Goal: Ask a question: Seek information or help from site administrators or community

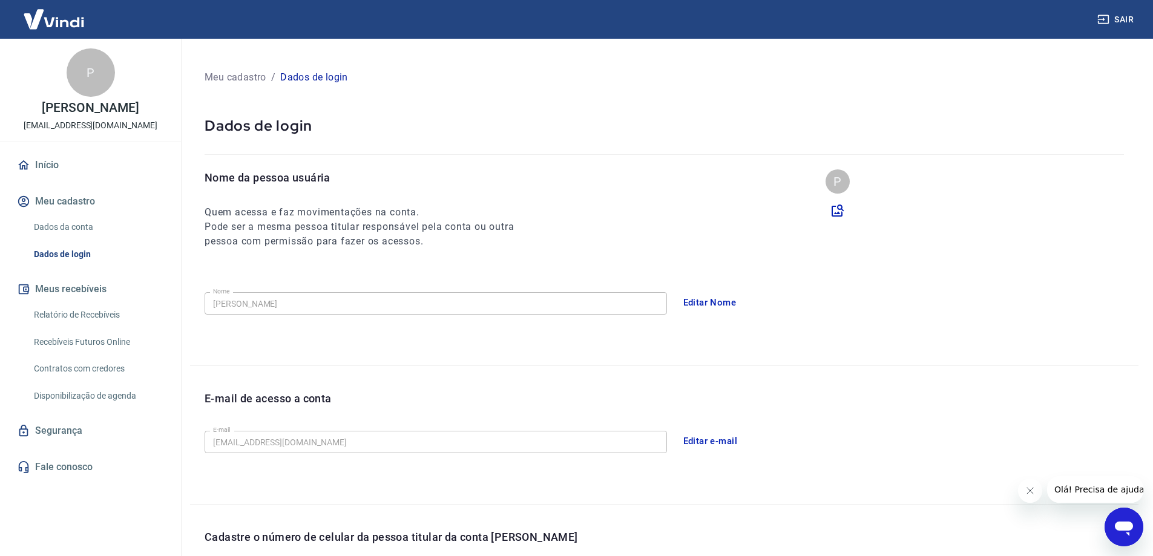
click at [82, 320] on link "Relatório de Recebíveis" at bounding box center [97, 315] width 137 height 25
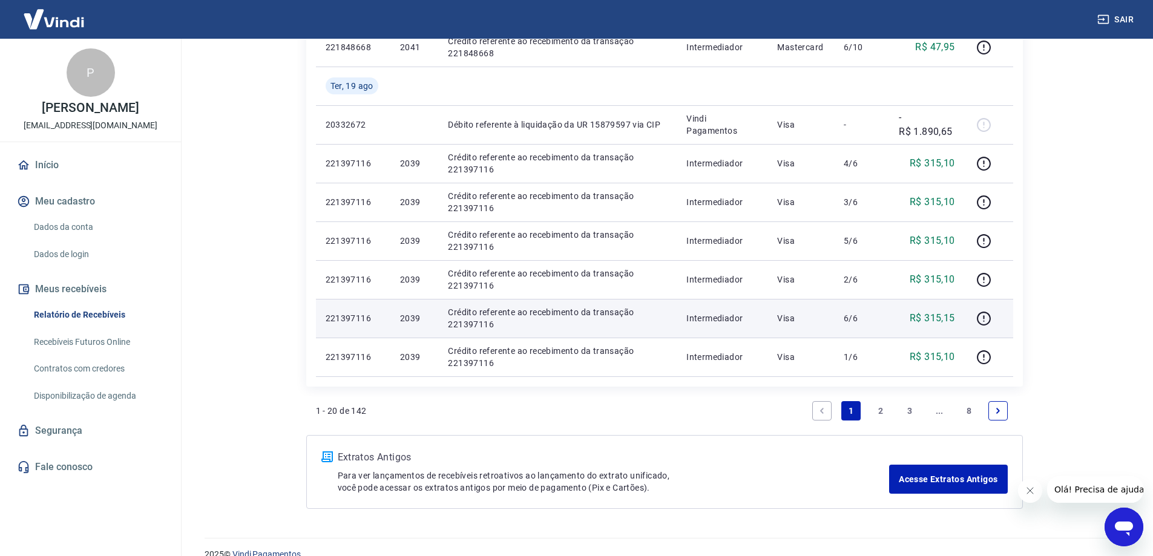
scroll to position [727, 0]
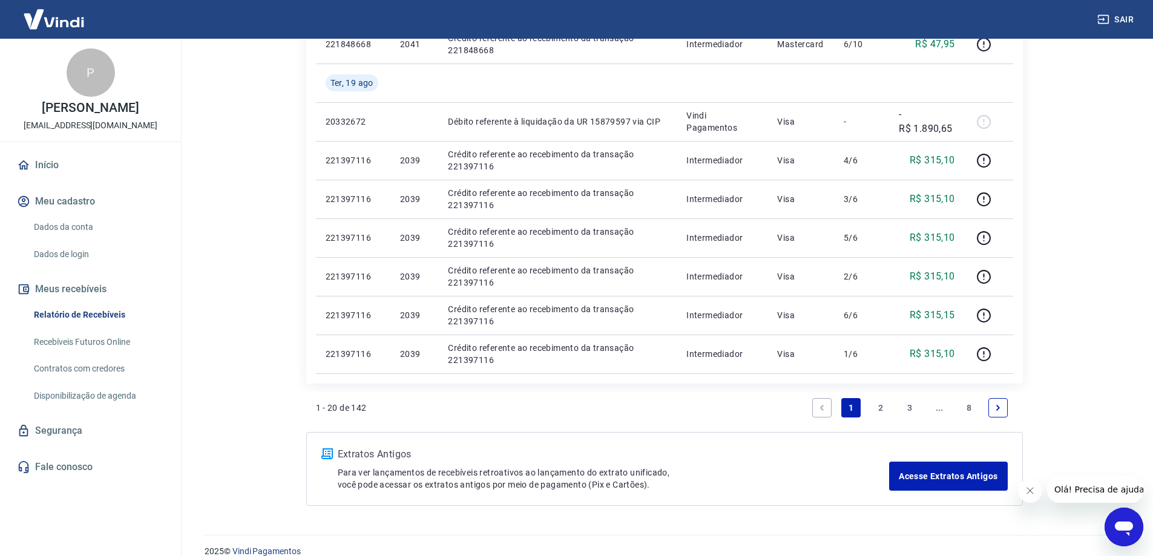
click at [881, 406] on link "2" at bounding box center [880, 407] width 19 height 19
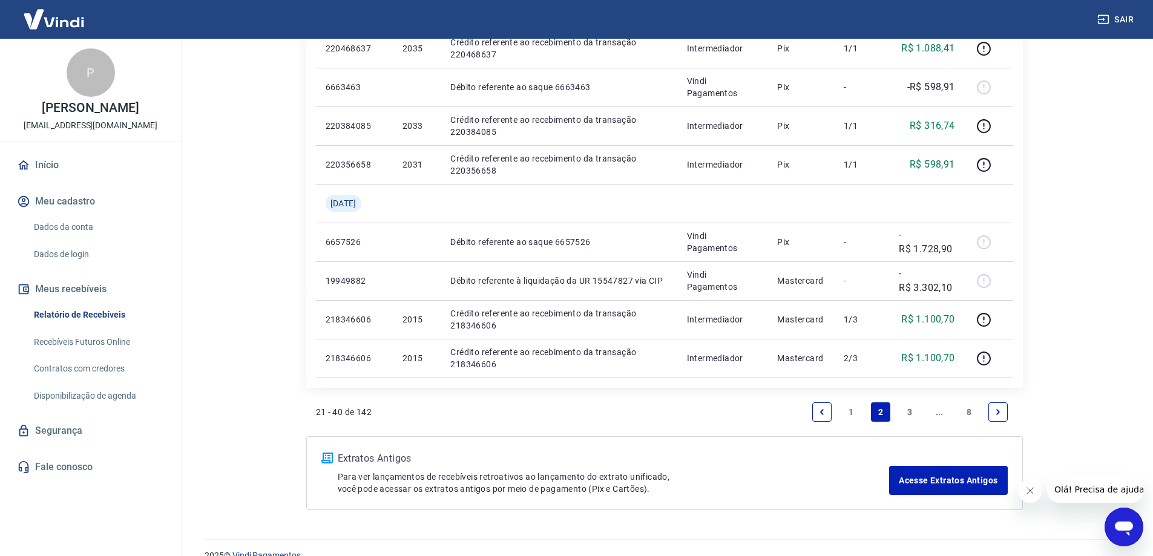
scroll to position [975, 0]
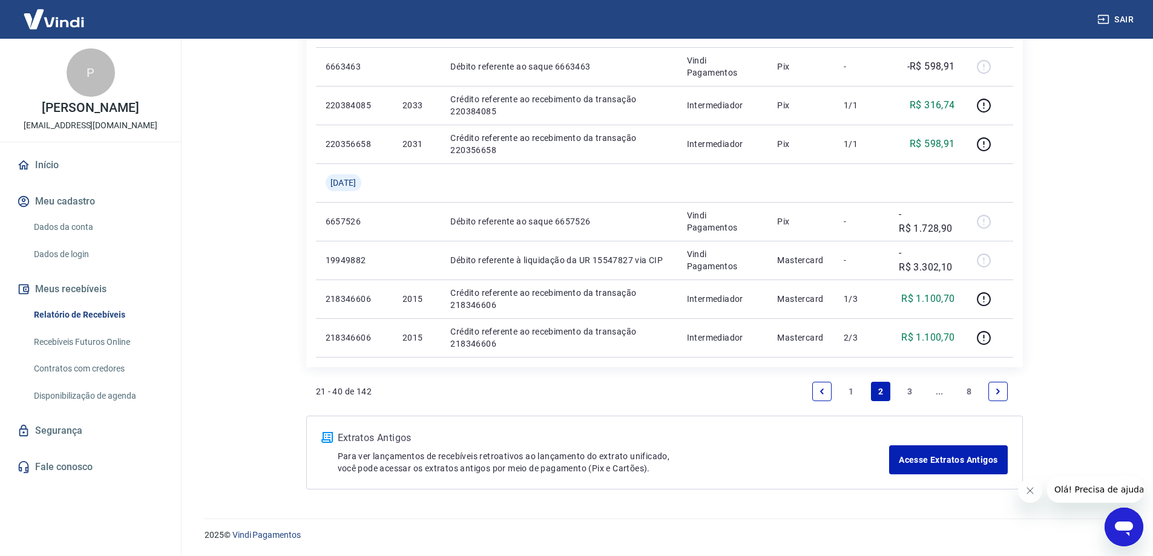
click at [1000, 391] on icon "Next page" at bounding box center [999, 391] width 4 height 5
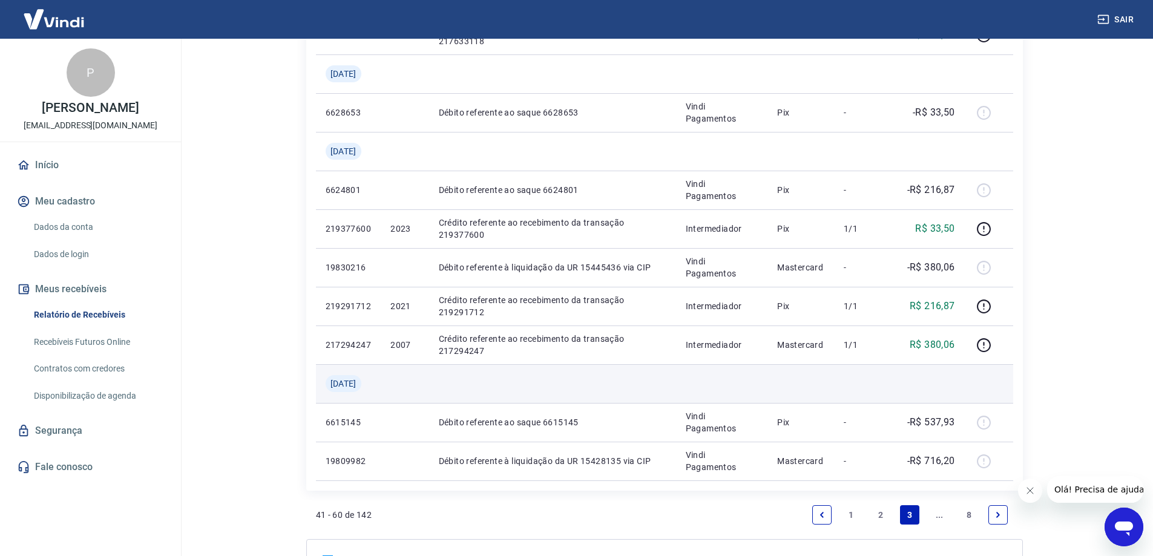
scroll to position [937, 0]
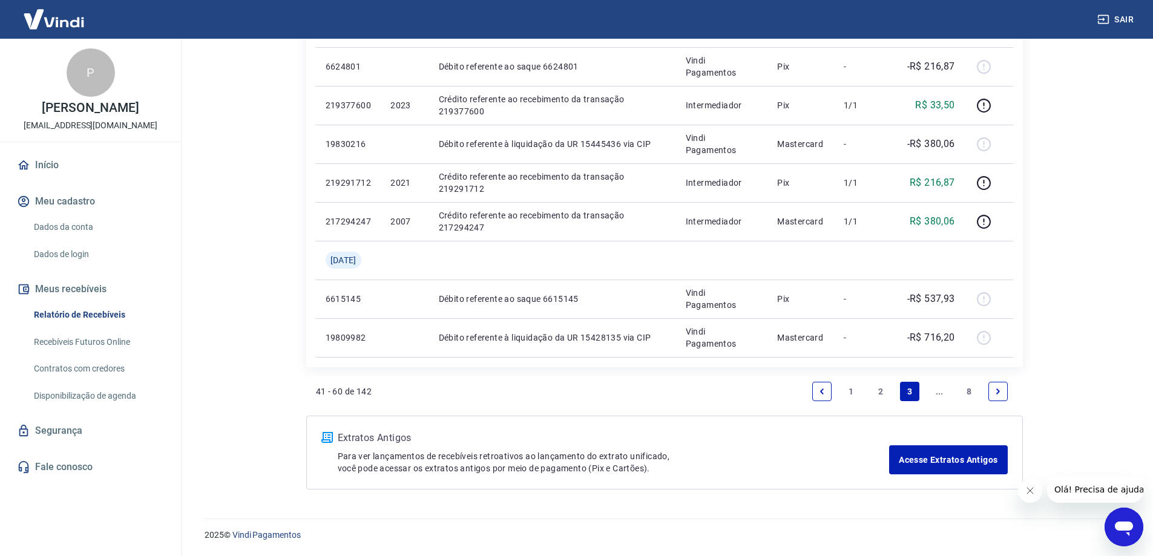
click at [1127, 526] on icon "Abrir janela de mensagens" at bounding box center [1124, 529] width 18 height 15
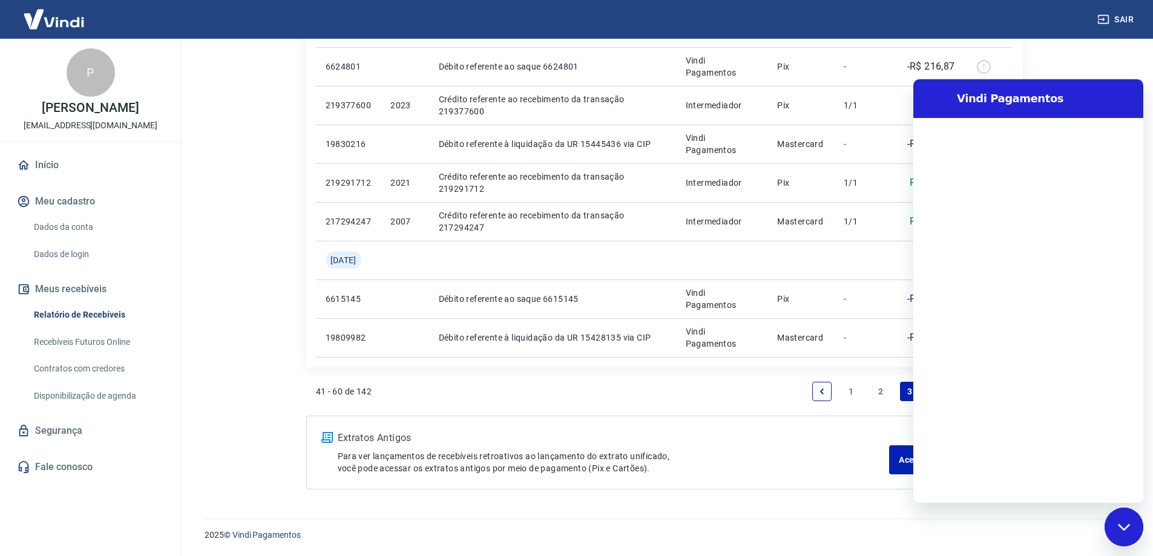
scroll to position [0, 0]
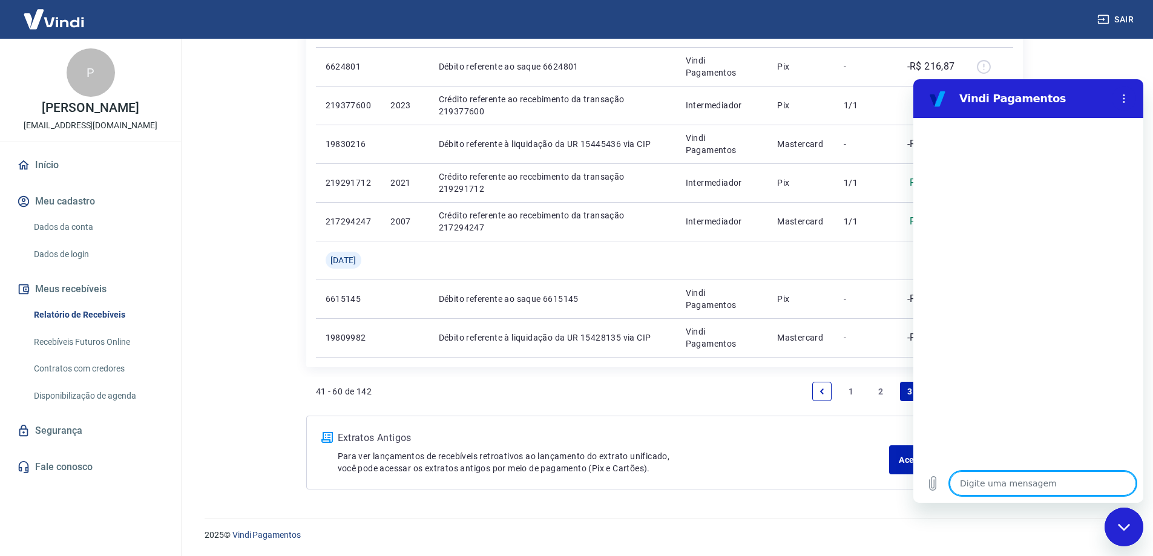
click at [998, 482] on textarea at bounding box center [1043, 484] width 186 height 24
type textarea "B"
type textarea "x"
type textarea "Bo"
type textarea "x"
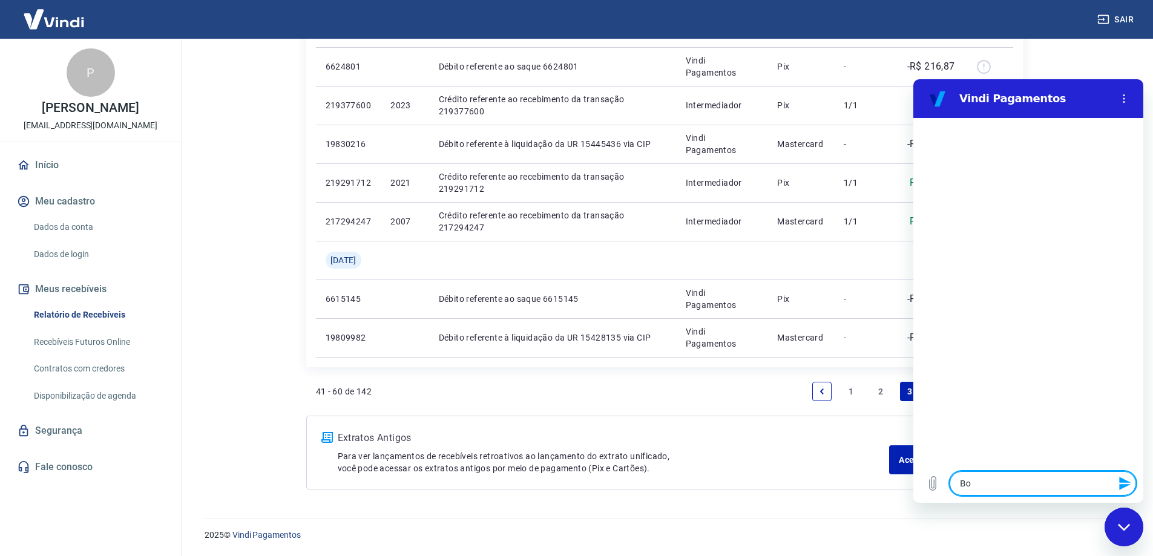
type textarea "Boa"
type textarea "x"
type textarea "Boa"
type textarea "x"
type textarea "Boa t"
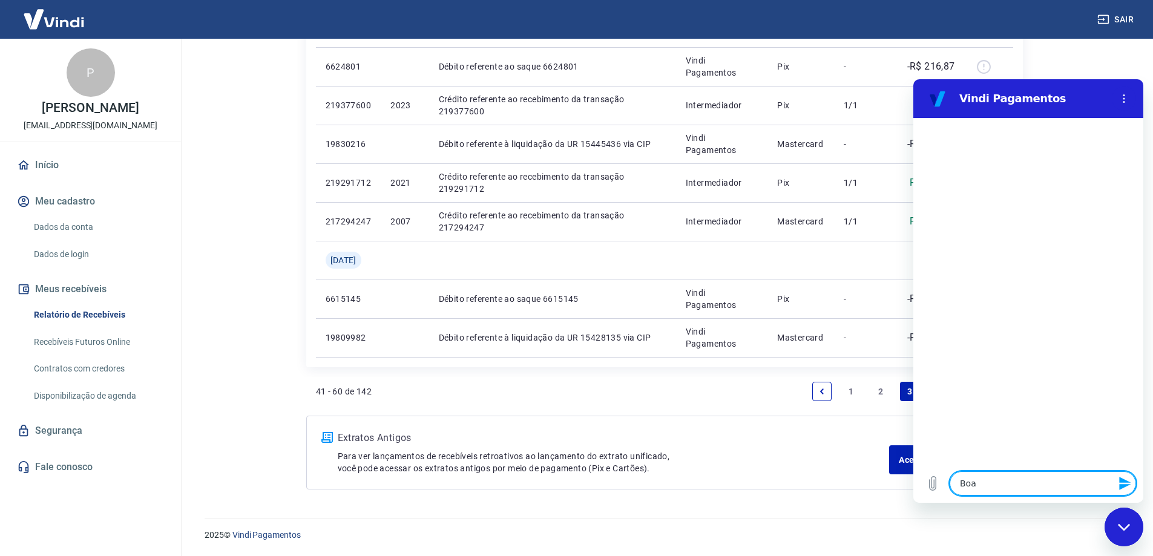
type textarea "x"
type textarea "Boa ta"
type textarea "x"
type textarea "Boa tar"
type textarea "x"
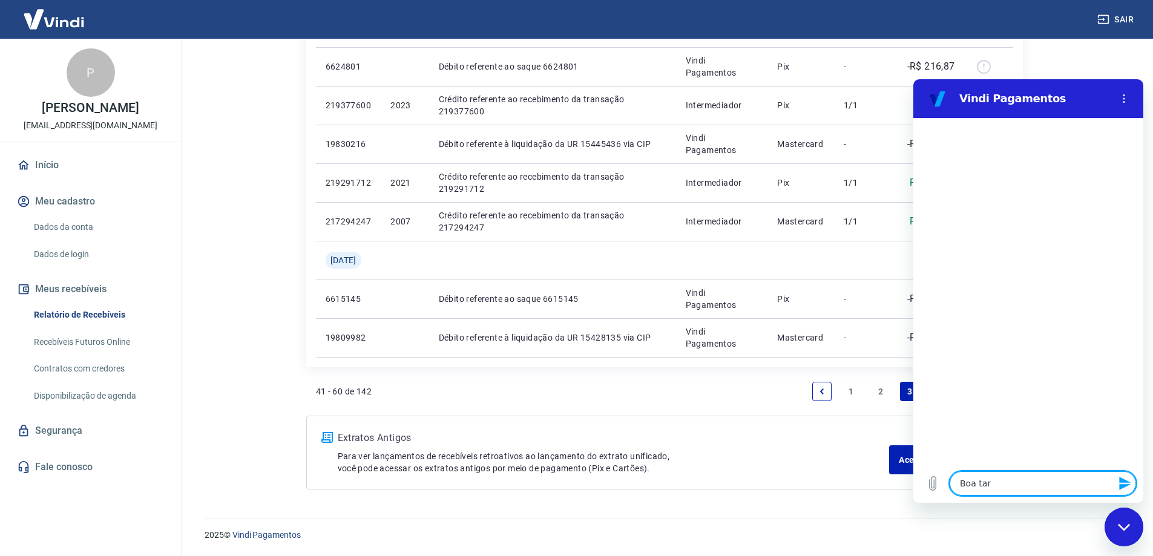
type textarea "Boa tard"
type textarea "x"
type textarea "Boa tarde"
type textarea "x"
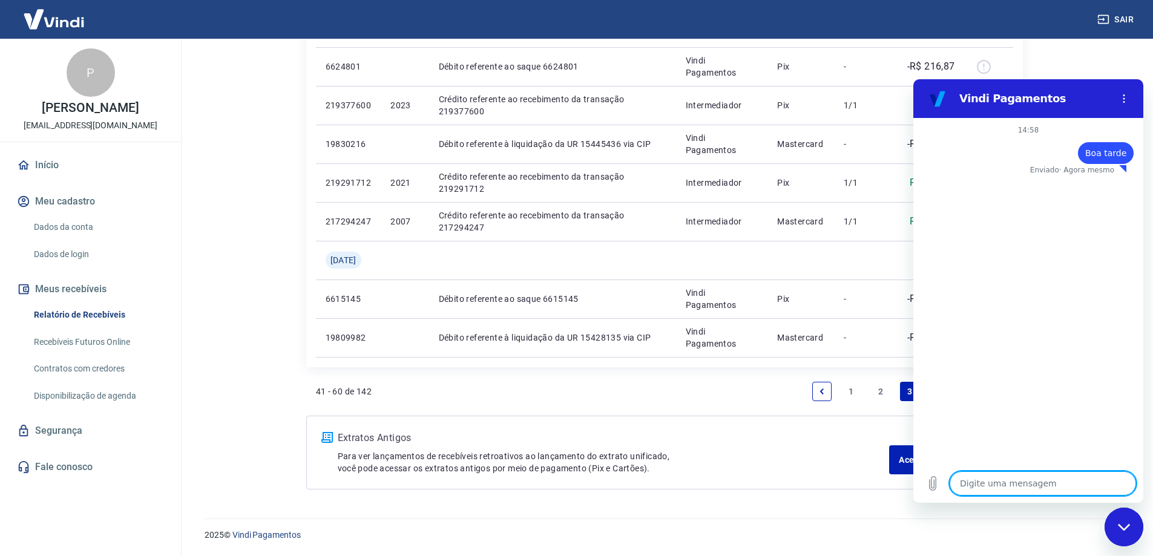
click at [998, 482] on textarea at bounding box center [1043, 484] width 186 height 24
type textarea "G"
type textarea "x"
type textarea "Go"
type textarea "x"
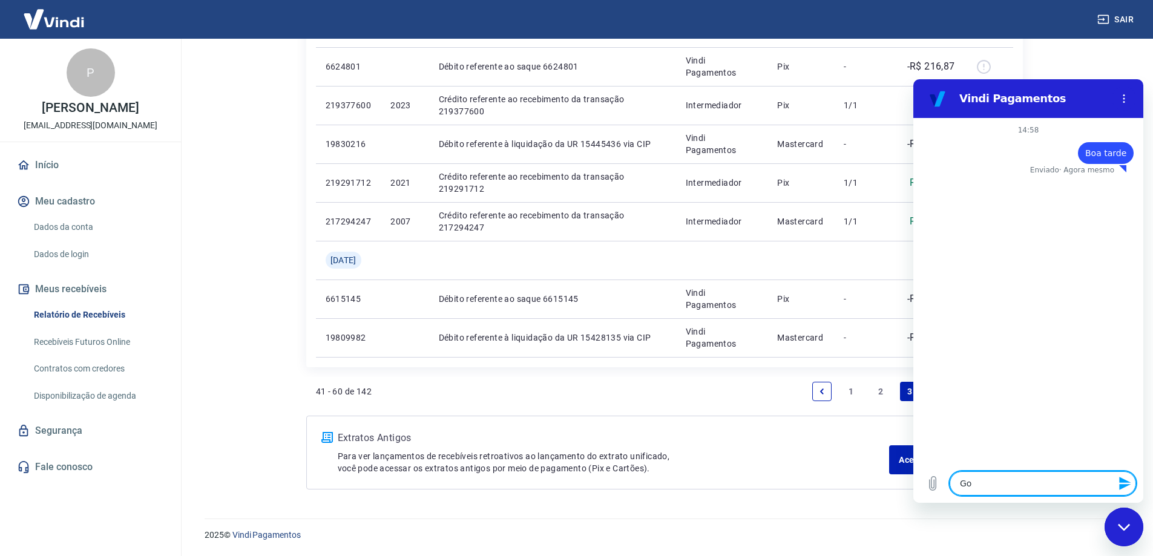
type textarea "Gos"
type textarea "x"
type textarea "Gosa"
type textarea "x"
type textarea "Gos"
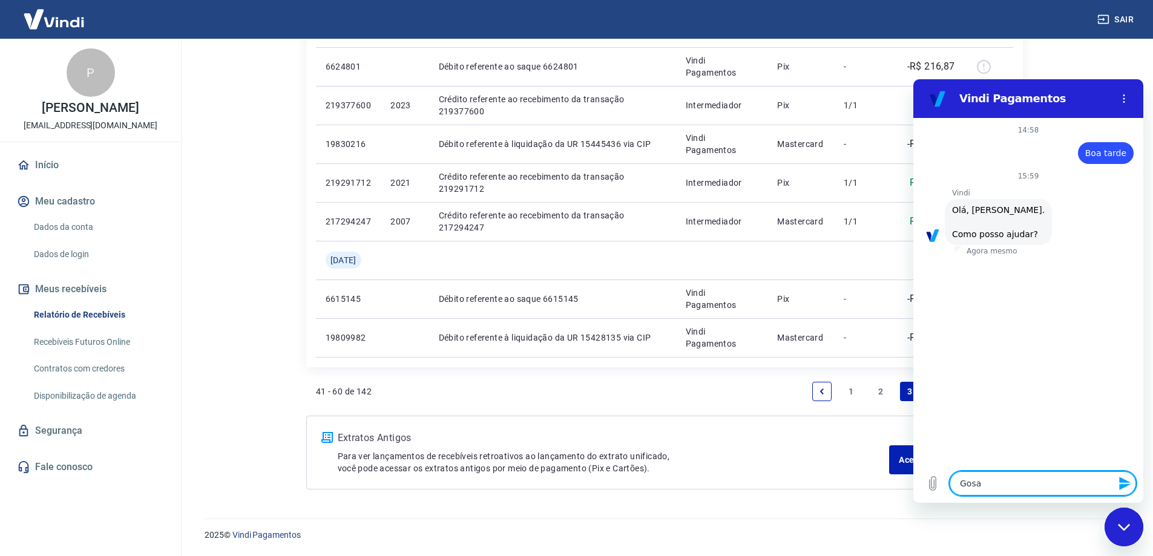
type textarea "x"
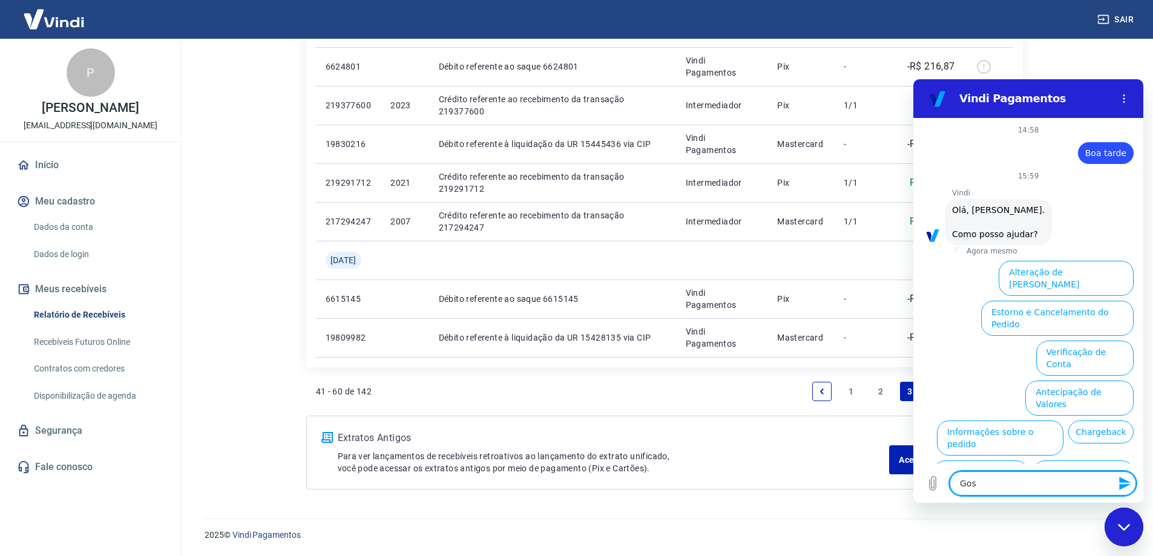
scroll to position [45, 0]
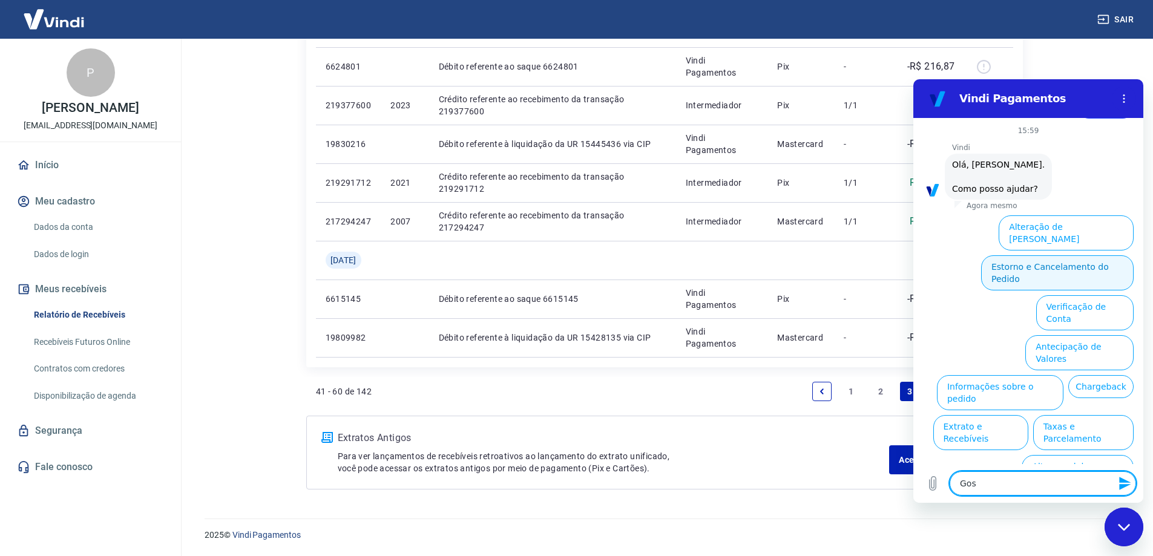
type textarea "Gos"
click at [1062, 255] on button "Estorno e Cancelamento do Pedido" at bounding box center [1057, 272] width 153 height 35
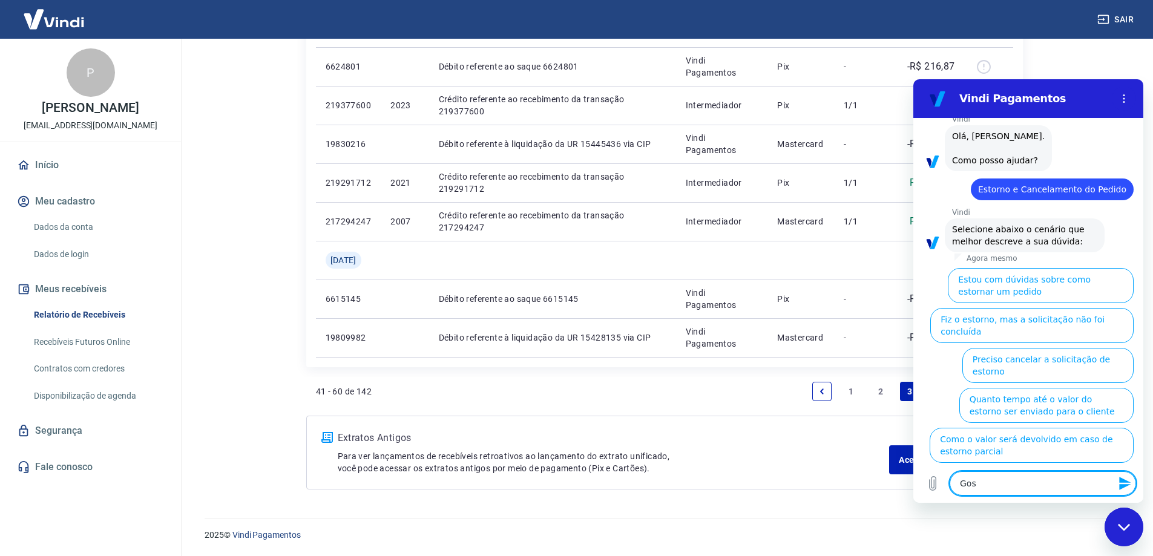
scroll to position [79, 0]
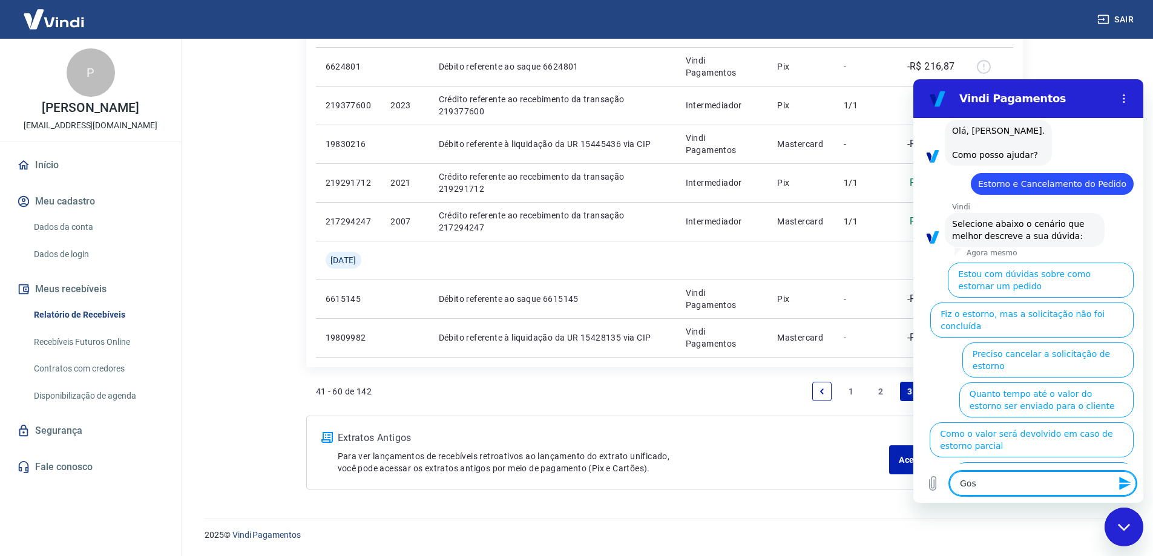
click at [1000, 289] on button "Estou com dúvidas sobre como estornar um pedido" at bounding box center [1041, 280] width 186 height 35
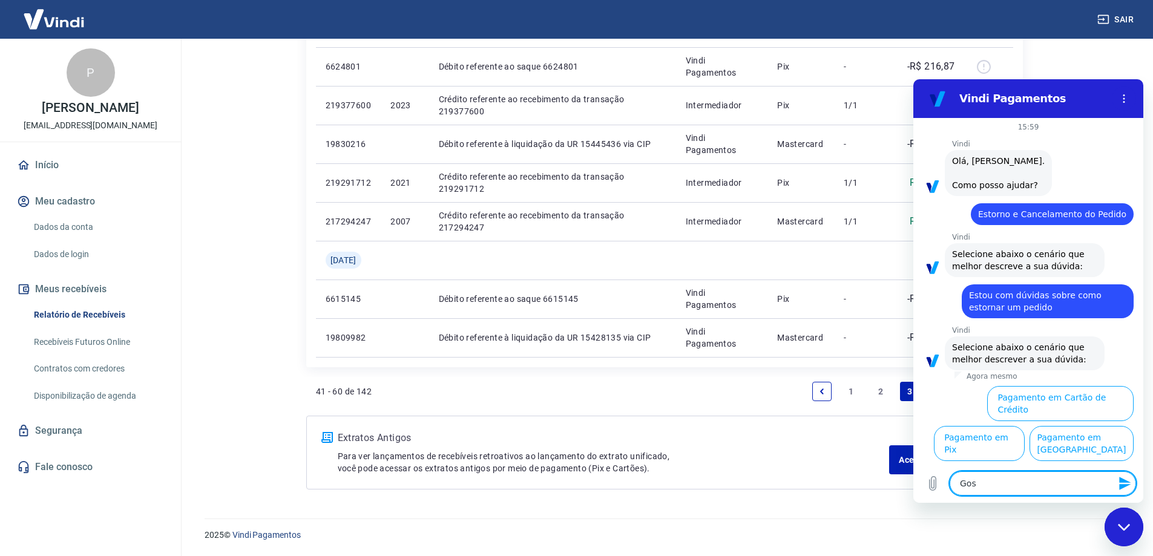
scroll to position [53, 0]
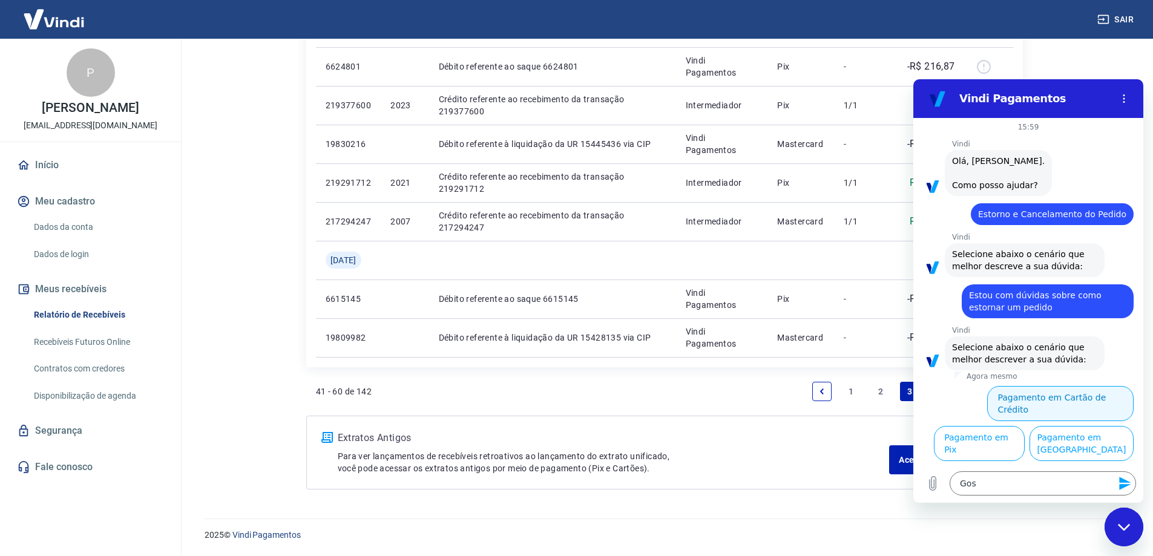
click at [1036, 390] on button "Pagamento em Cartão de Crédito" at bounding box center [1060, 403] width 147 height 35
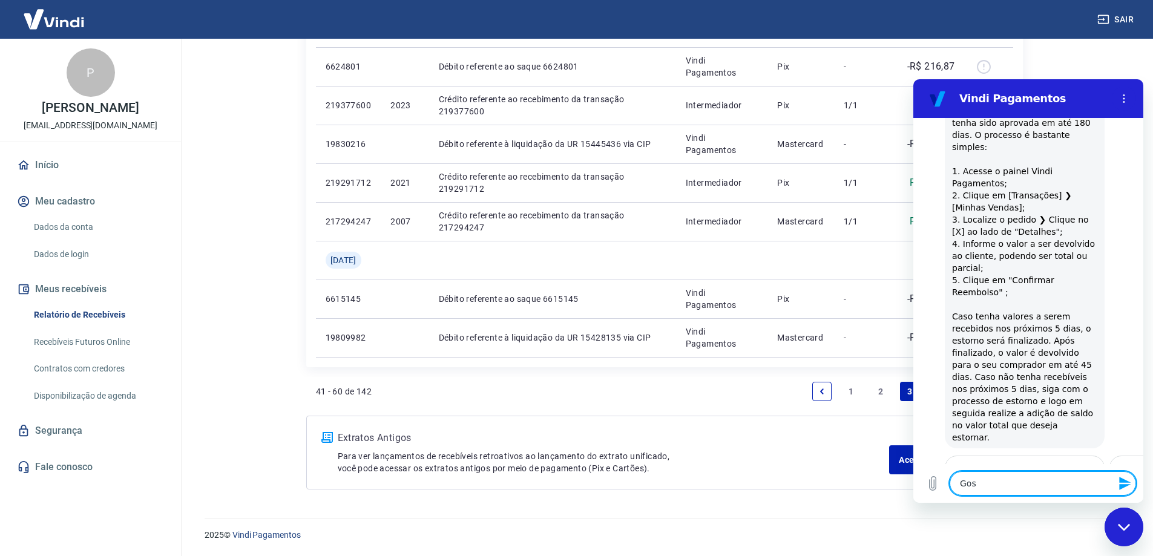
scroll to position [363, 0]
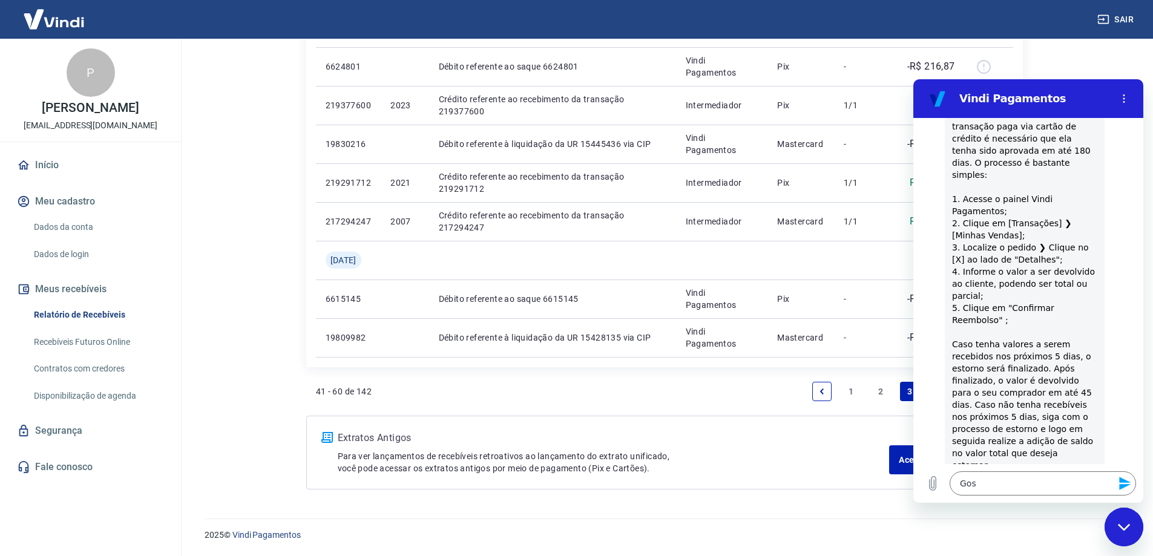
type textarea "x"
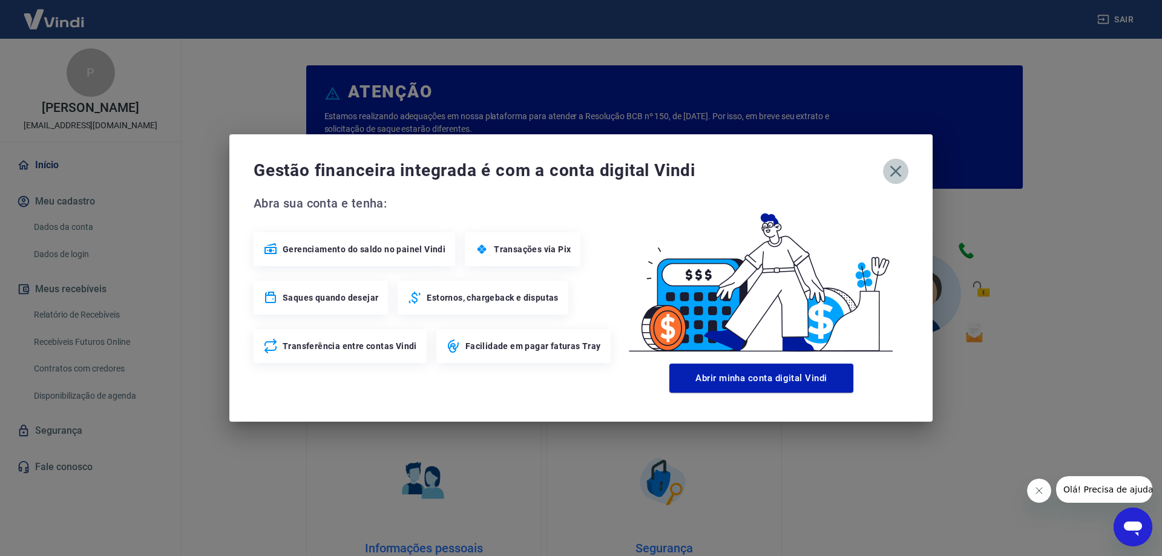
click at [894, 163] on icon "button" at bounding box center [895, 171] width 19 height 19
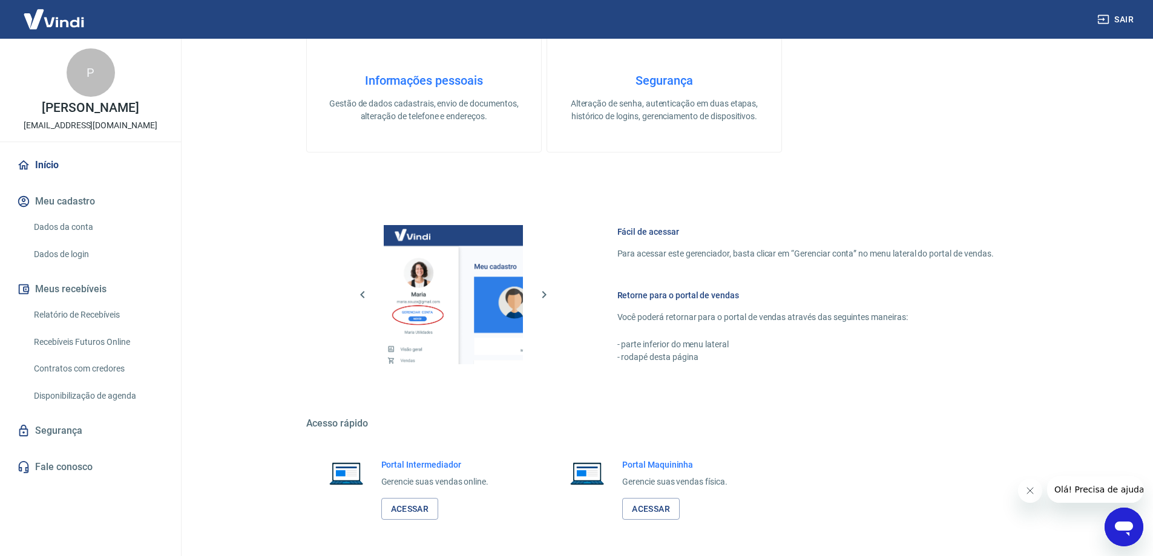
scroll to position [513, 0]
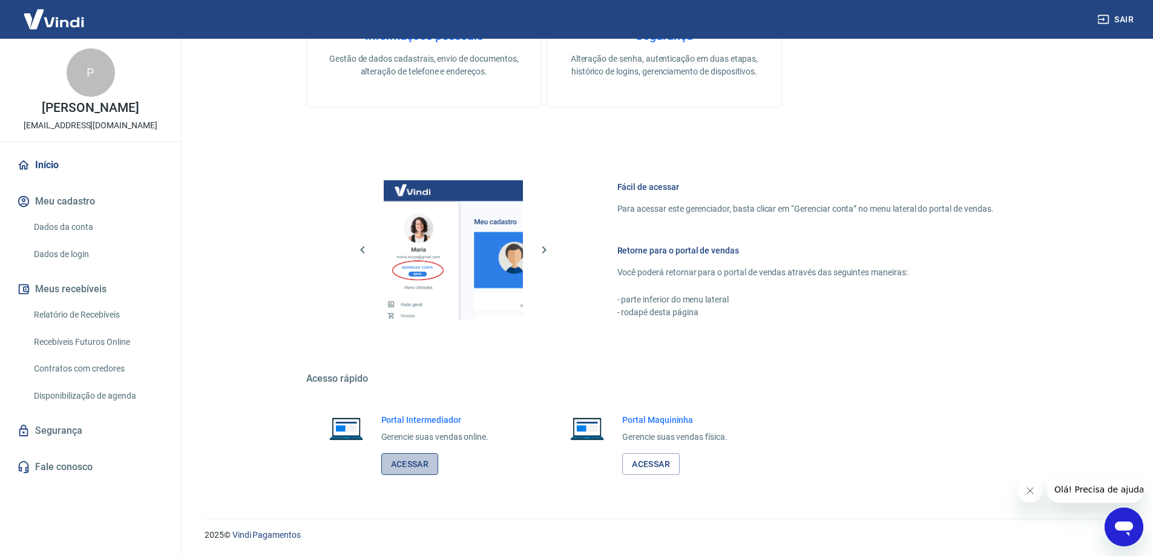
click at [409, 468] on link "Acessar" at bounding box center [410, 464] width 58 height 22
